Goal: Task Accomplishment & Management: Use online tool/utility

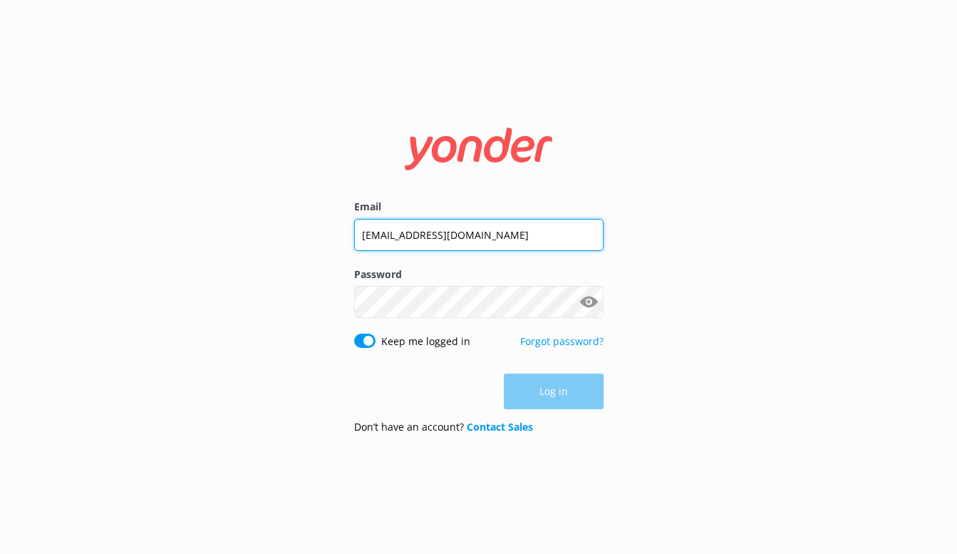
type input "[EMAIL_ADDRESS][DOMAIN_NAME]"
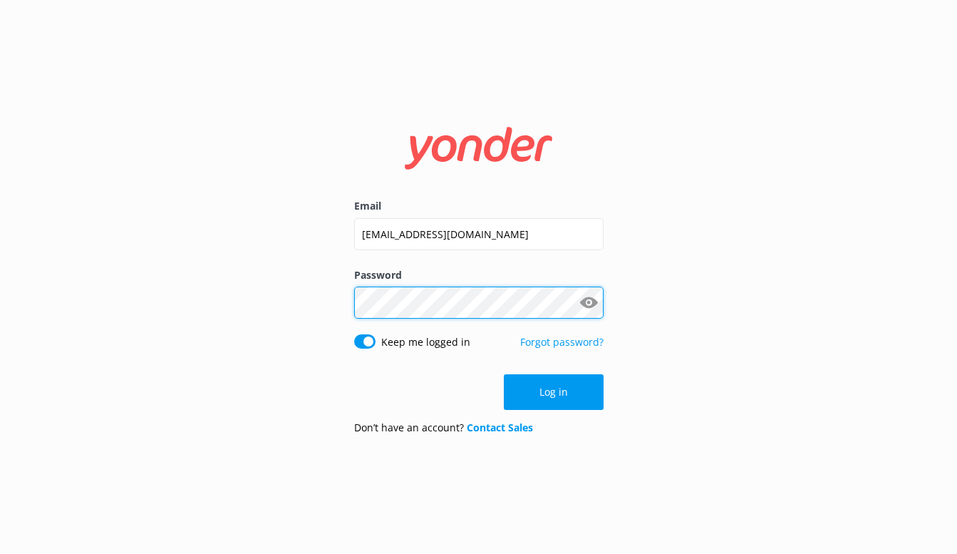
click at [553, 392] on button "Log in" at bounding box center [554, 392] width 100 height 36
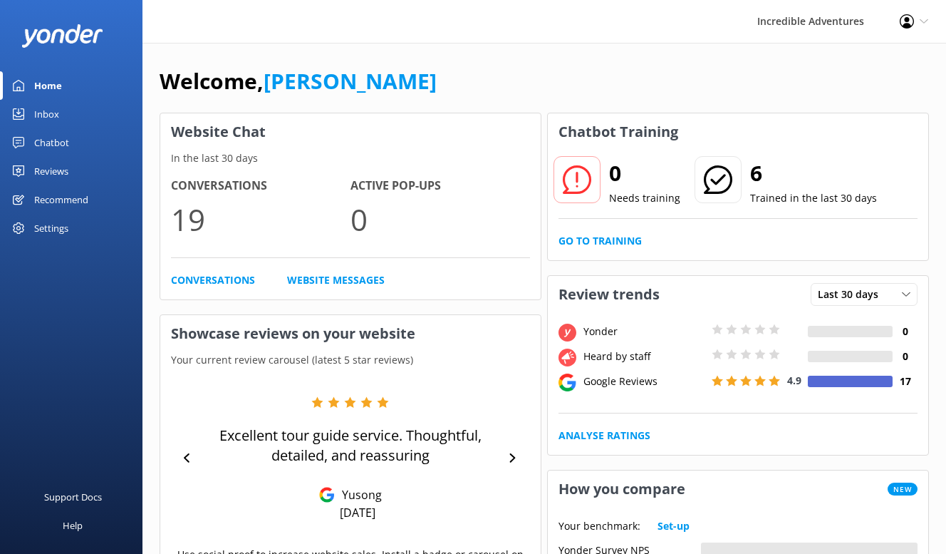
click at [42, 140] on div "Chatbot" at bounding box center [51, 142] width 35 height 28
